Goal: Find specific page/section: Find specific page/section

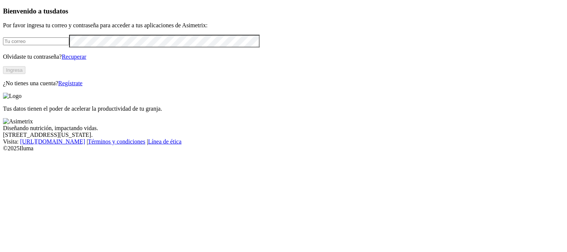
type input "david.polo@premexcorp.com"
click at [25, 74] on button "Ingresa" at bounding box center [14, 70] width 22 height 8
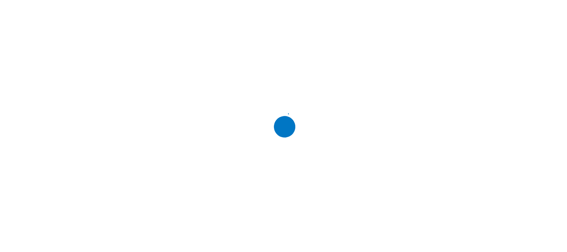
click at [126, 111] on div at bounding box center [286, 126] width 567 height 252
